Goal: Task Accomplishment & Management: Use online tool/utility

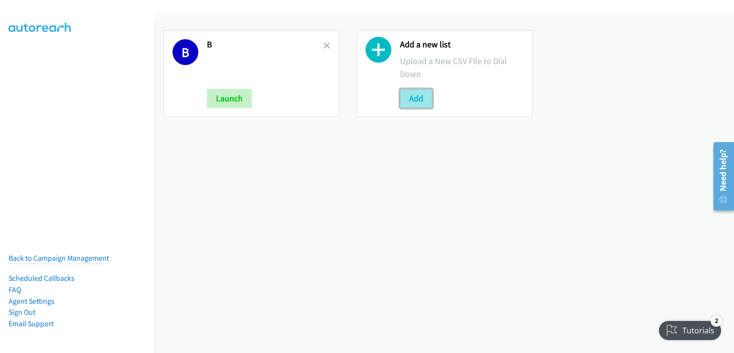
click at [409, 100] on button "Add" at bounding box center [416, 98] width 32 height 19
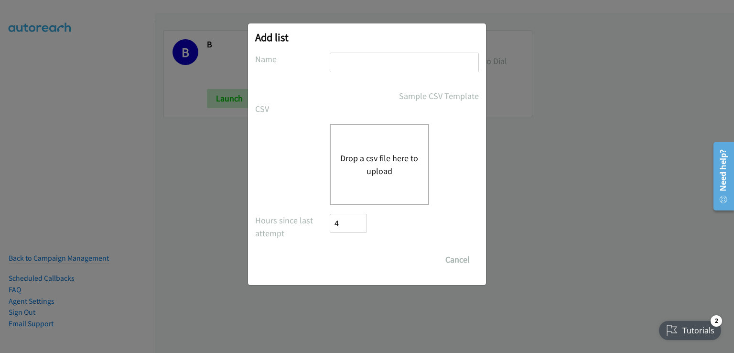
click at [388, 168] on button "Drop a csv file here to upload" at bounding box center [379, 164] width 78 height 26
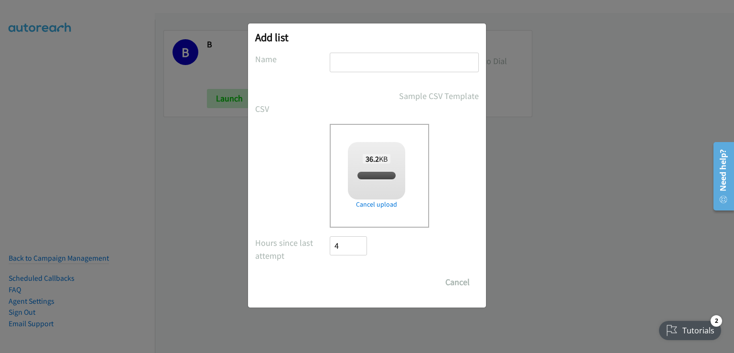
checkbox input "true"
click at [354, 60] on input "text" at bounding box center [404, 63] width 149 height 20
type input "bb"
click at [350, 281] on input "Save List" at bounding box center [355, 281] width 50 height 19
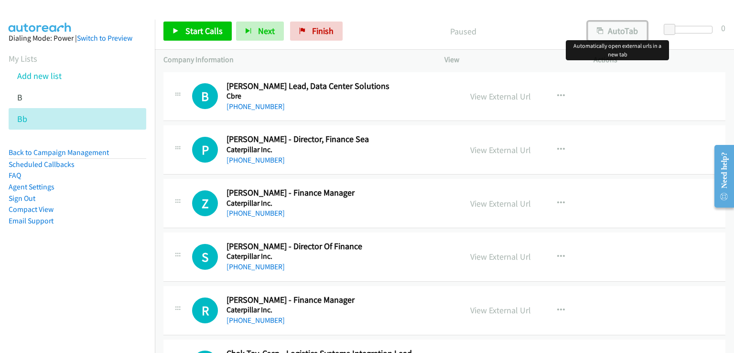
click at [629, 32] on button "AutoTab" at bounding box center [617, 31] width 59 height 19
click at [204, 30] on span "Start Calls" at bounding box center [203, 30] width 37 height 11
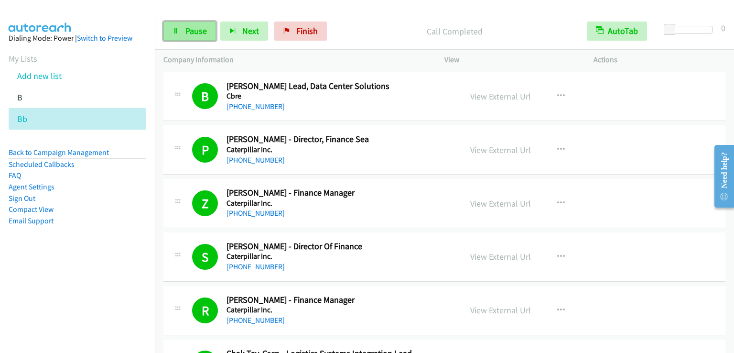
click at [194, 23] on link "Pause" at bounding box center [189, 31] width 53 height 19
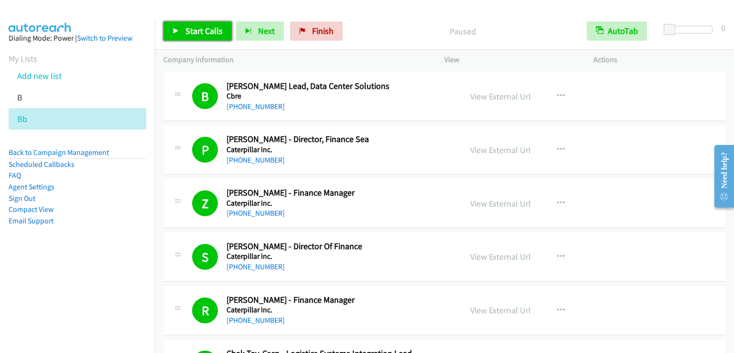
click at [194, 23] on link "Start Calls" at bounding box center [197, 31] width 68 height 19
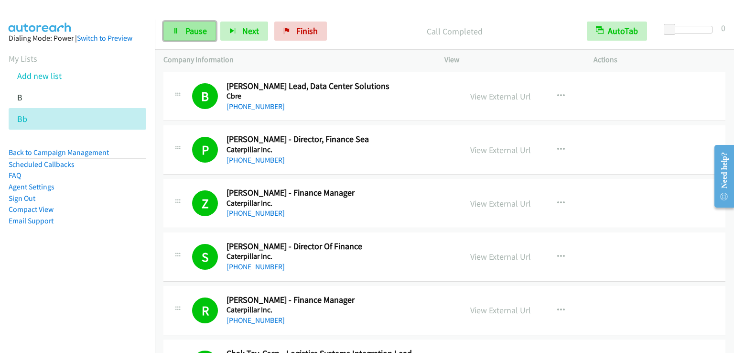
click at [197, 27] on span "Pause" at bounding box center [196, 30] width 22 height 11
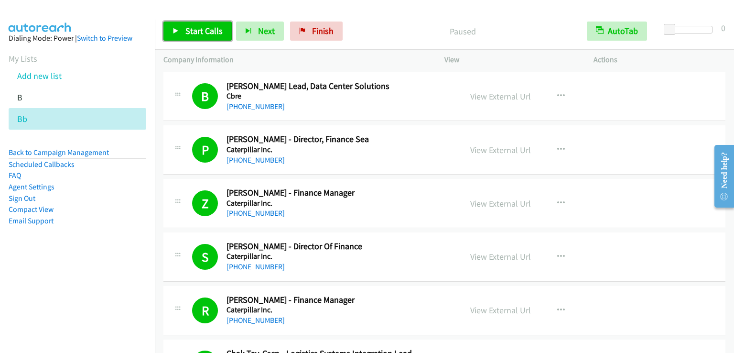
click at [197, 27] on span "Start Calls" at bounding box center [203, 30] width 37 height 11
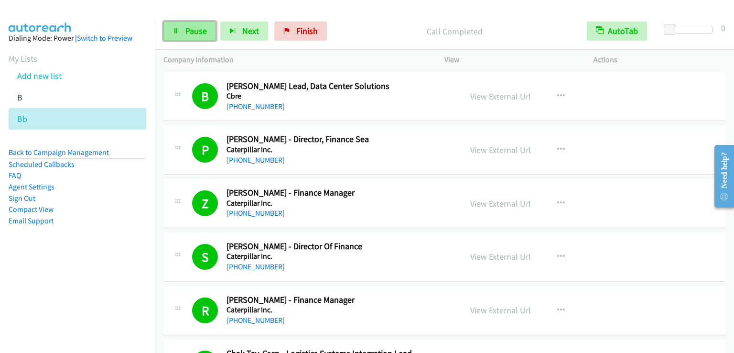
click at [195, 34] on span "Pause" at bounding box center [196, 30] width 22 height 11
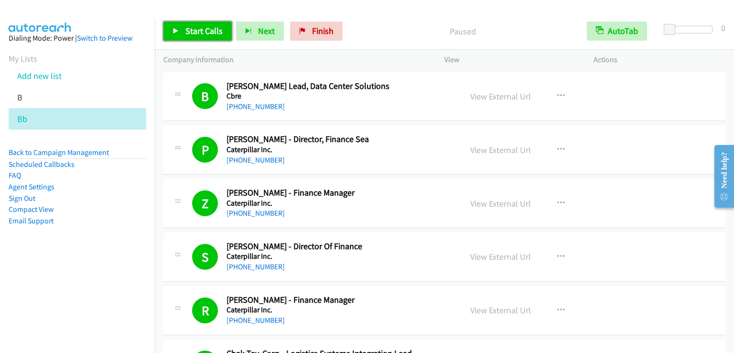
click at [195, 34] on span "Start Calls" at bounding box center [203, 30] width 37 height 11
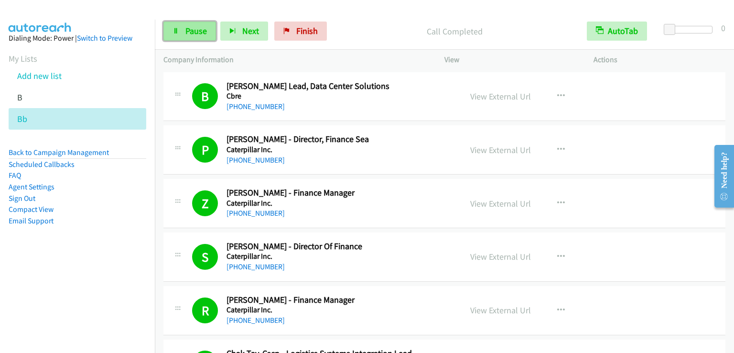
click at [193, 25] on span "Pause" at bounding box center [196, 30] width 22 height 11
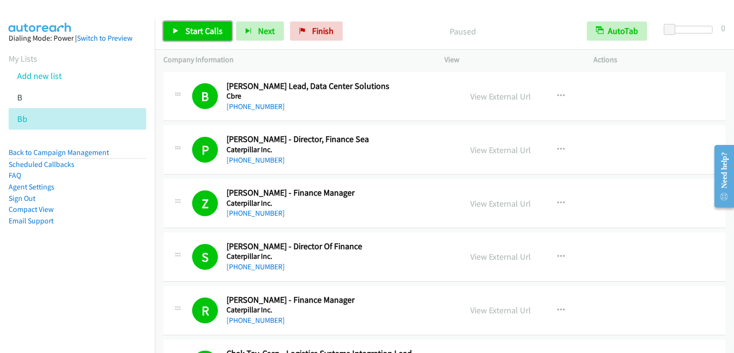
click at [193, 25] on span "Start Calls" at bounding box center [203, 30] width 37 height 11
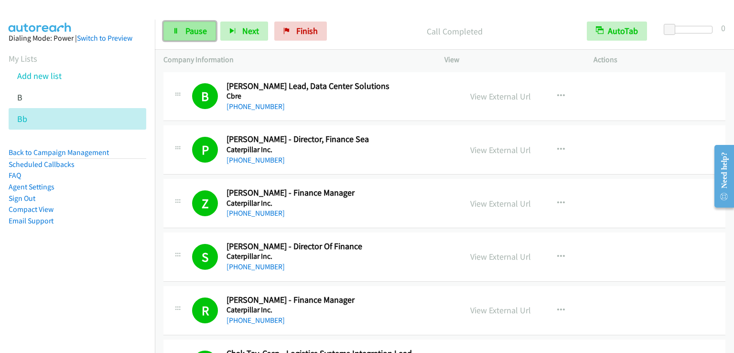
click at [195, 33] on span "Pause" at bounding box center [196, 30] width 22 height 11
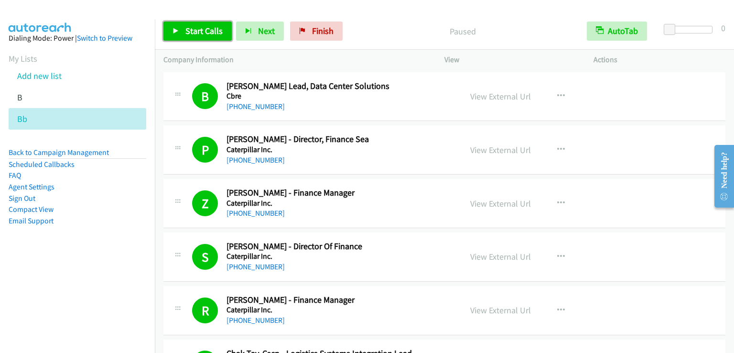
click at [195, 32] on span "Start Calls" at bounding box center [203, 30] width 37 height 11
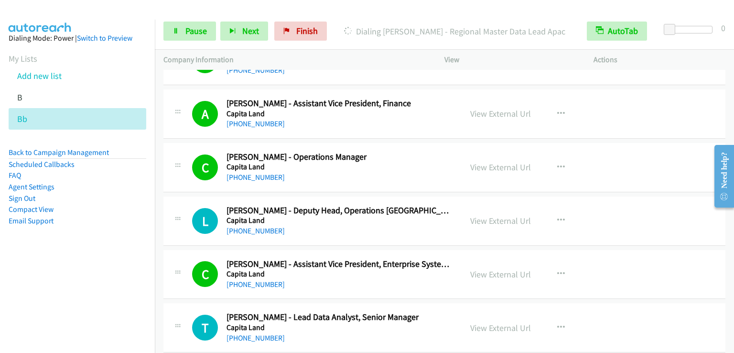
scroll to position [1816, 0]
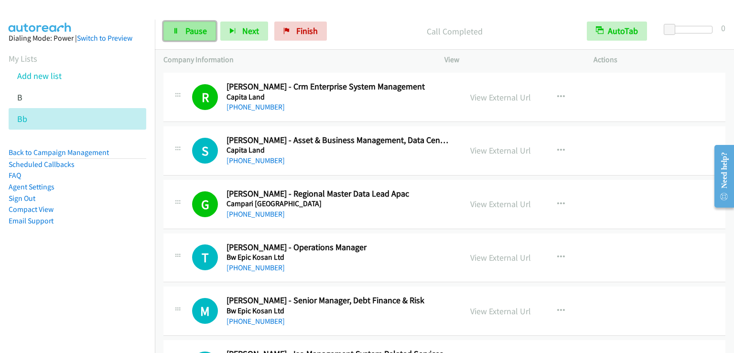
click at [187, 32] on span "Pause" at bounding box center [196, 30] width 22 height 11
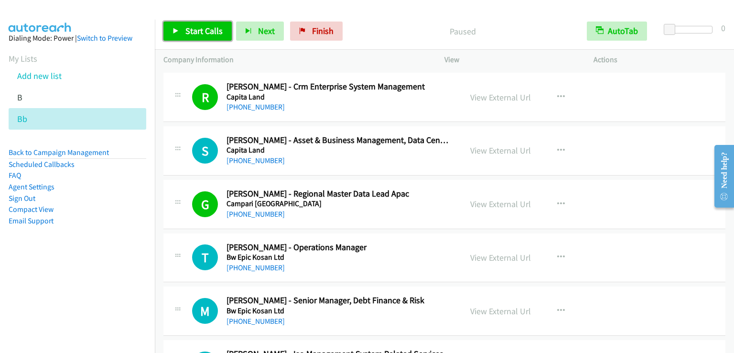
click at [187, 32] on span "Start Calls" at bounding box center [203, 30] width 37 height 11
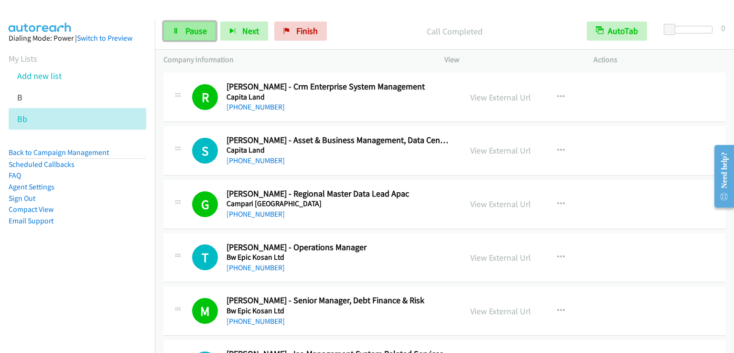
click at [189, 33] on span "Pause" at bounding box center [196, 30] width 22 height 11
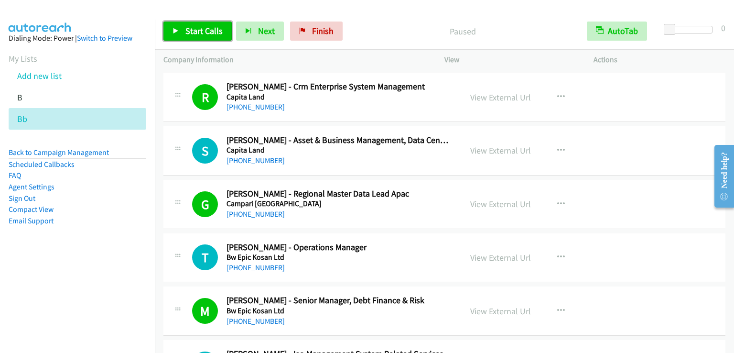
click at [189, 33] on span "Start Calls" at bounding box center [203, 30] width 37 height 11
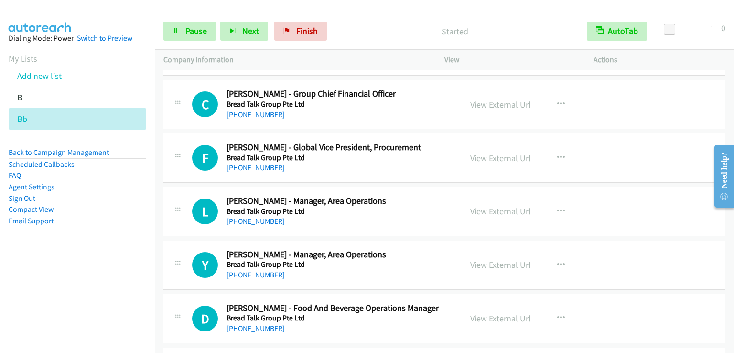
scroll to position [2294, 0]
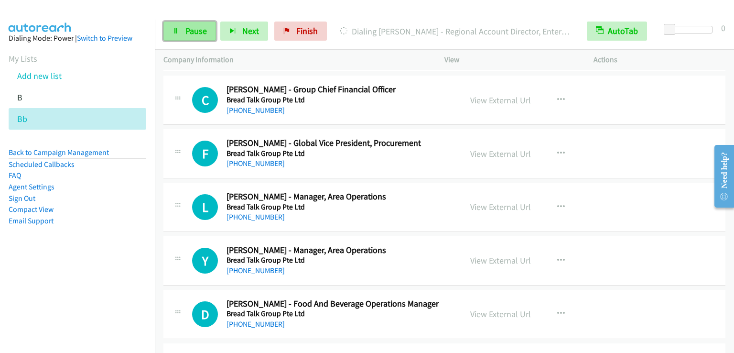
click at [193, 35] on span "Pause" at bounding box center [196, 30] width 22 height 11
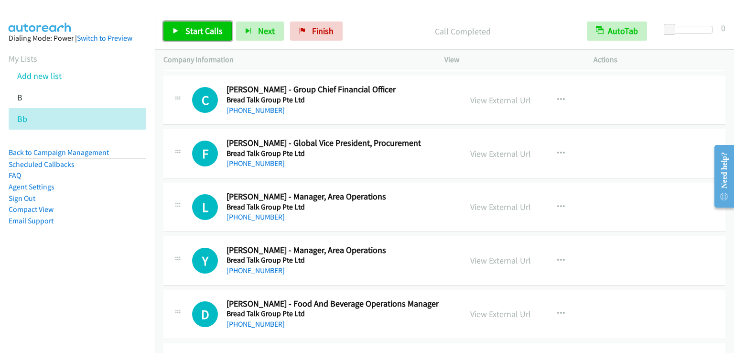
drag, startPoint x: 213, startPoint y: 27, endPoint x: 224, endPoint y: 39, distance: 15.9
click at [212, 27] on span "Start Calls" at bounding box center [203, 30] width 37 height 11
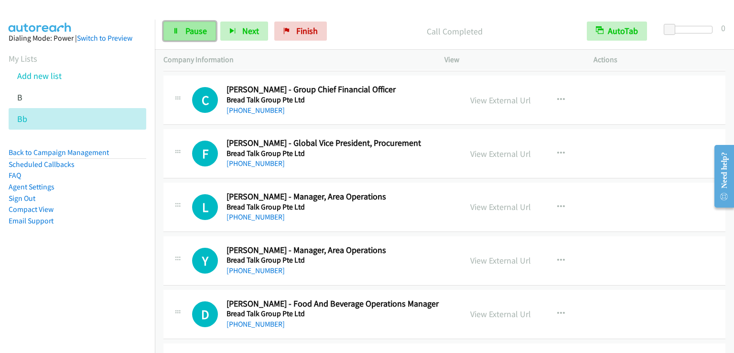
click at [200, 36] on link "Pause" at bounding box center [189, 31] width 53 height 19
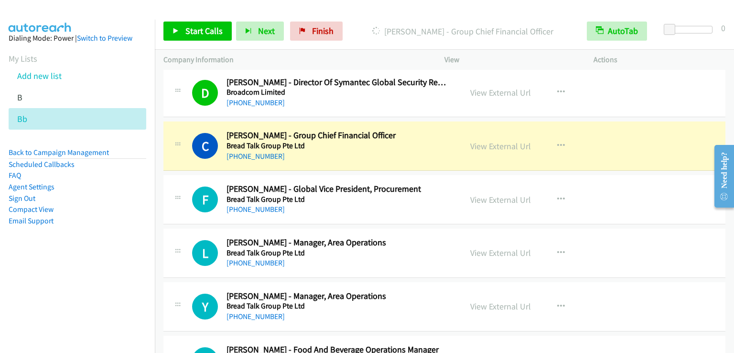
scroll to position [2246, 0]
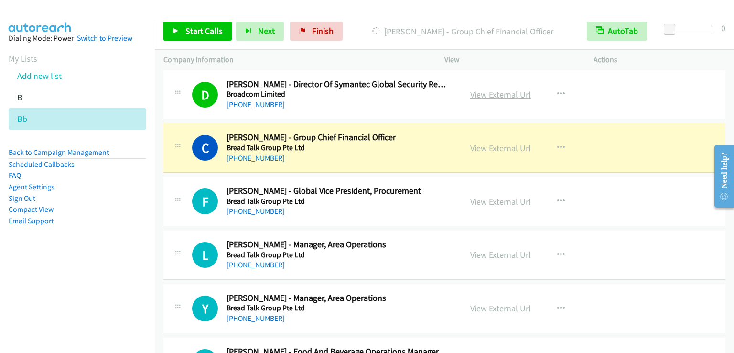
click at [507, 92] on link "View External Url" at bounding box center [500, 94] width 61 height 11
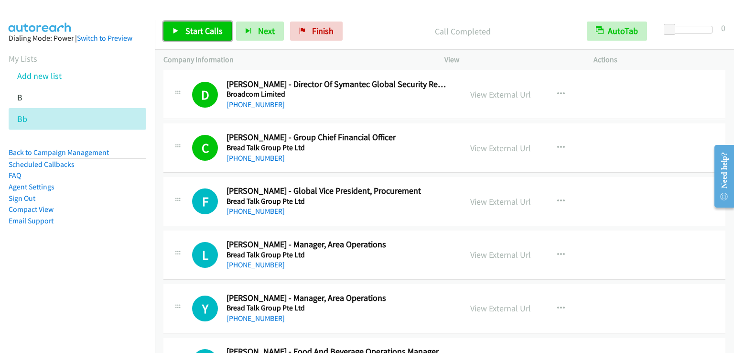
click at [192, 22] on link "Start Calls" at bounding box center [197, 31] width 68 height 19
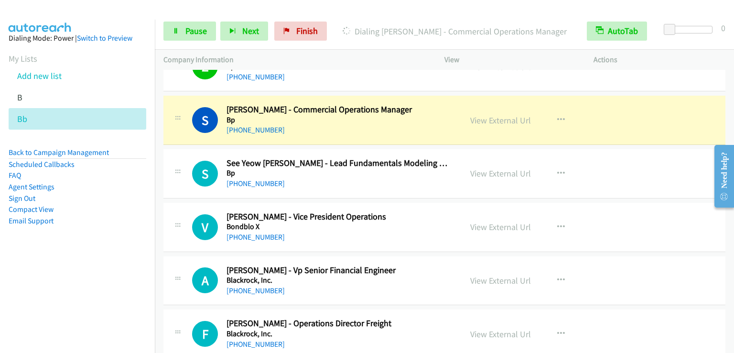
scroll to position [2533, 0]
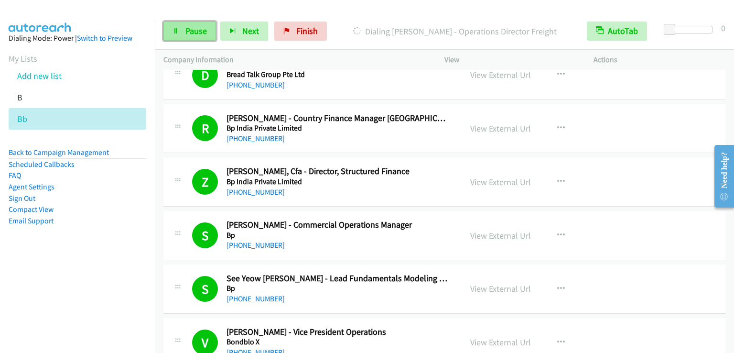
click at [192, 33] on span "Pause" at bounding box center [196, 30] width 22 height 11
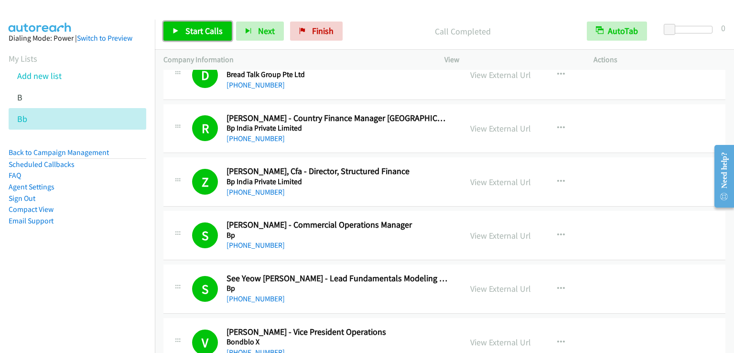
click at [214, 36] on span "Start Calls" at bounding box center [203, 30] width 37 height 11
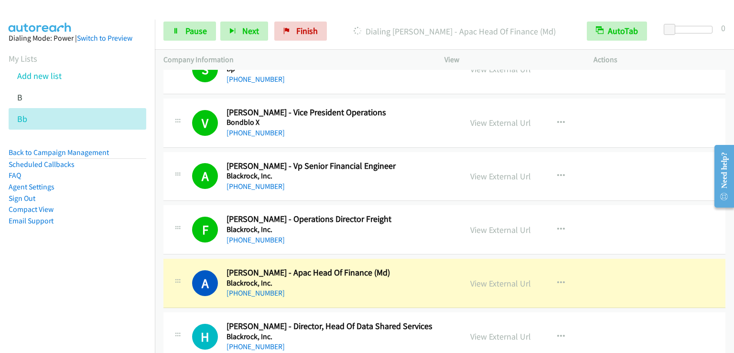
scroll to position [2772, 0]
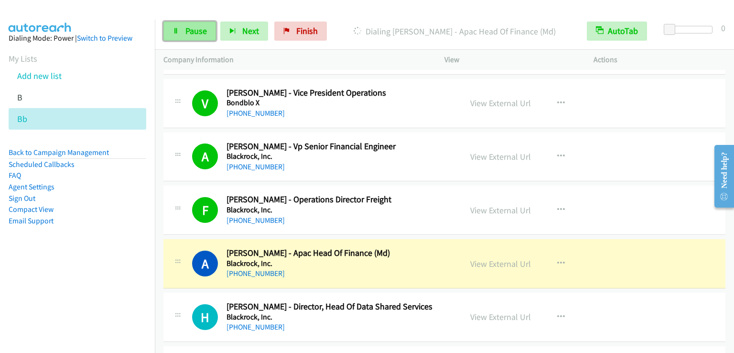
click at [181, 30] on link "Pause" at bounding box center [189, 31] width 53 height 19
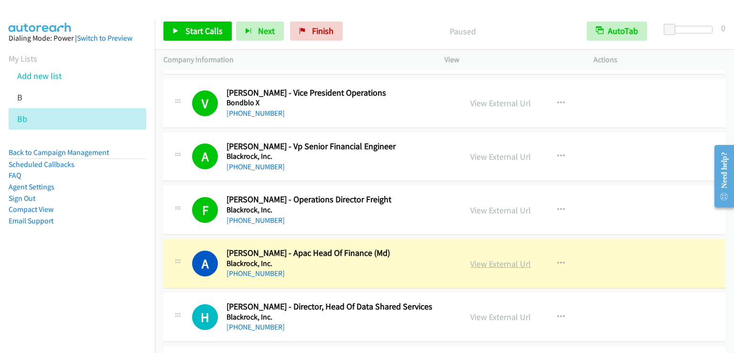
click at [492, 258] on link "View External Url" at bounding box center [500, 263] width 61 height 11
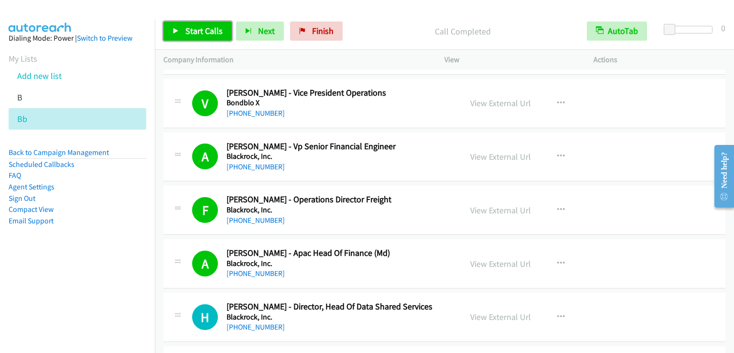
click at [207, 33] on span "Start Calls" at bounding box center [203, 30] width 37 height 11
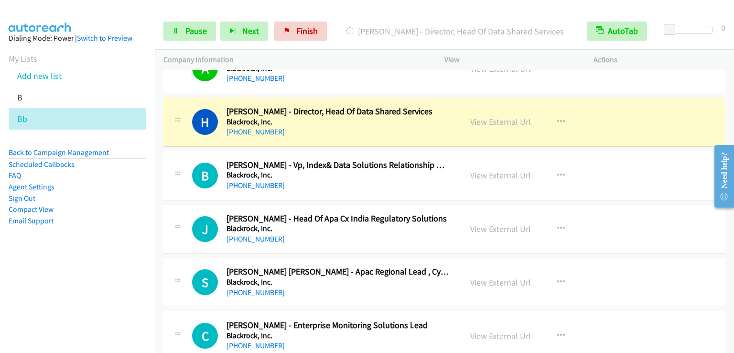
scroll to position [2963, 0]
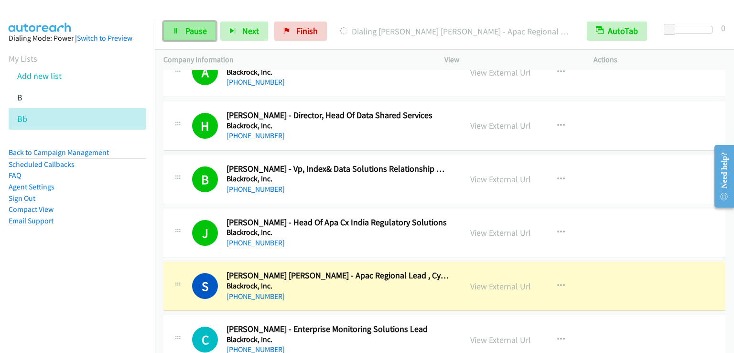
click at [206, 31] on link "Pause" at bounding box center [189, 31] width 53 height 19
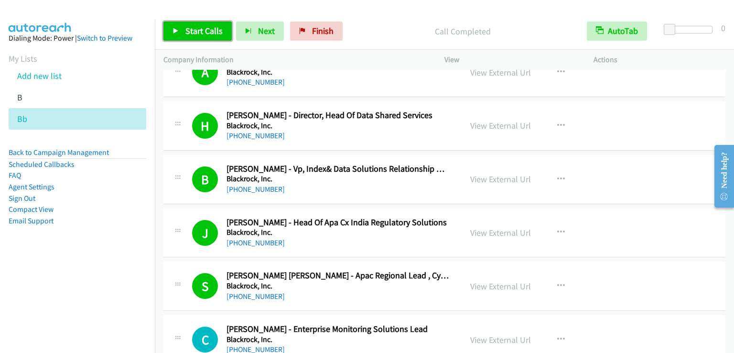
click at [203, 29] on span "Start Calls" at bounding box center [203, 30] width 37 height 11
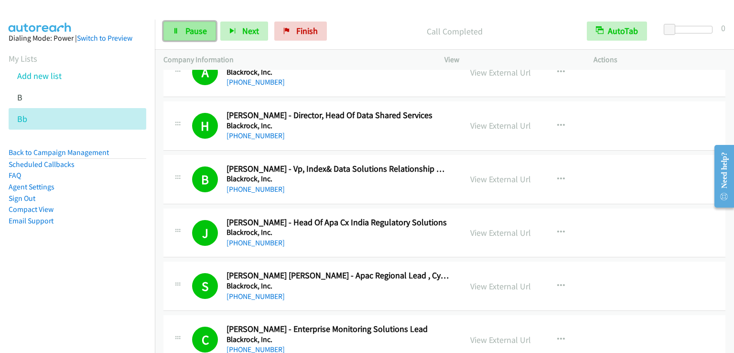
click at [194, 32] on span "Pause" at bounding box center [196, 30] width 22 height 11
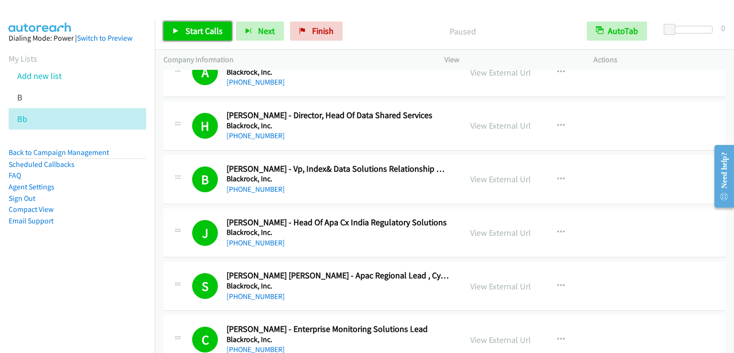
click at [194, 32] on span "Start Calls" at bounding box center [203, 30] width 37 height 11
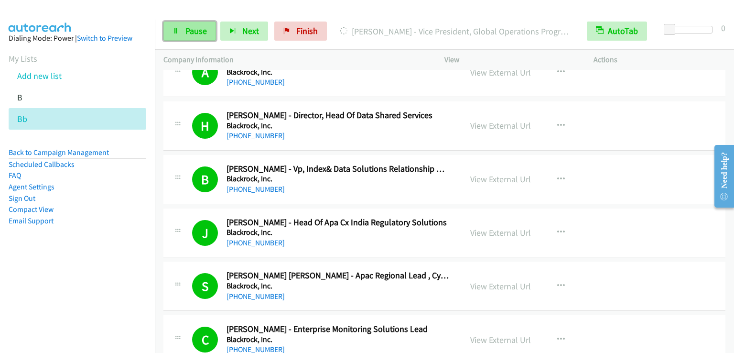
click at [193, 33] on span "Pause" at bounding box center [196, 30] width 22 height 11
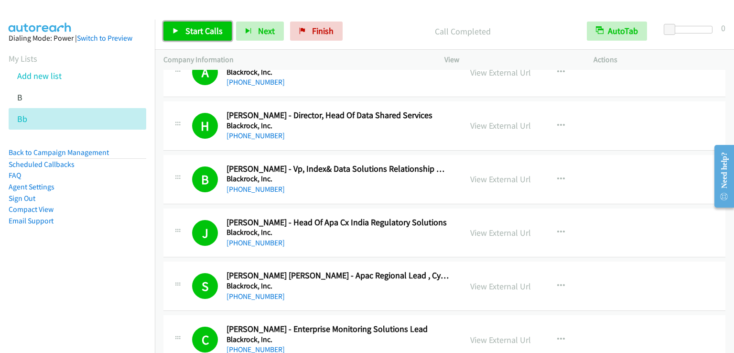
click at [197, 29] on span "Start Calls" at bounding box center [203, 30] width 37 height 11
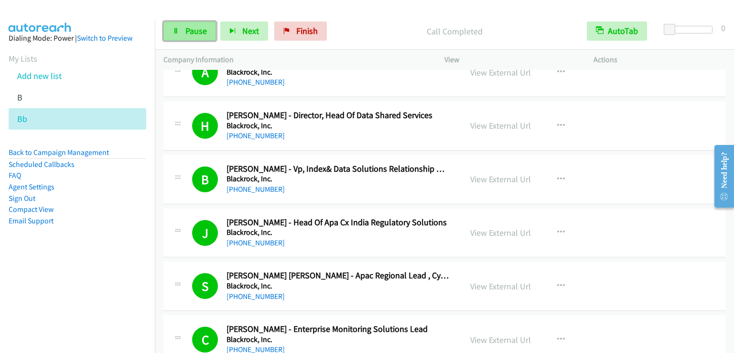
click at [189, 31] on span "Pause" at bounding box center [196, 30] width 22 height 11
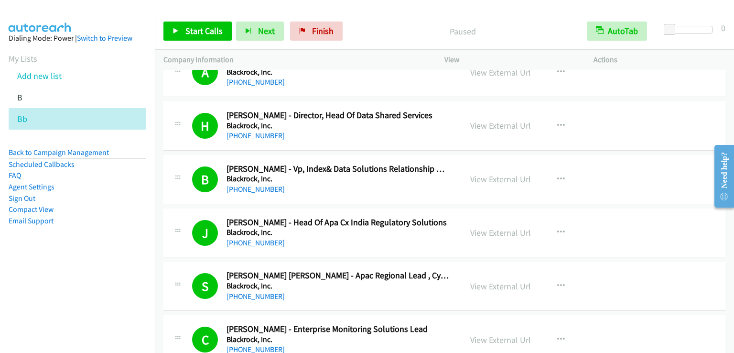
click at [630, 184] on div "B Callback Scheduled [PERSON_NAME] - Vp, Index& Data Solutions Relationship Man…" at bounding box center [444, 179] width 562 height 49
